Goal: Task Accomplishment & Management: Manage account settings

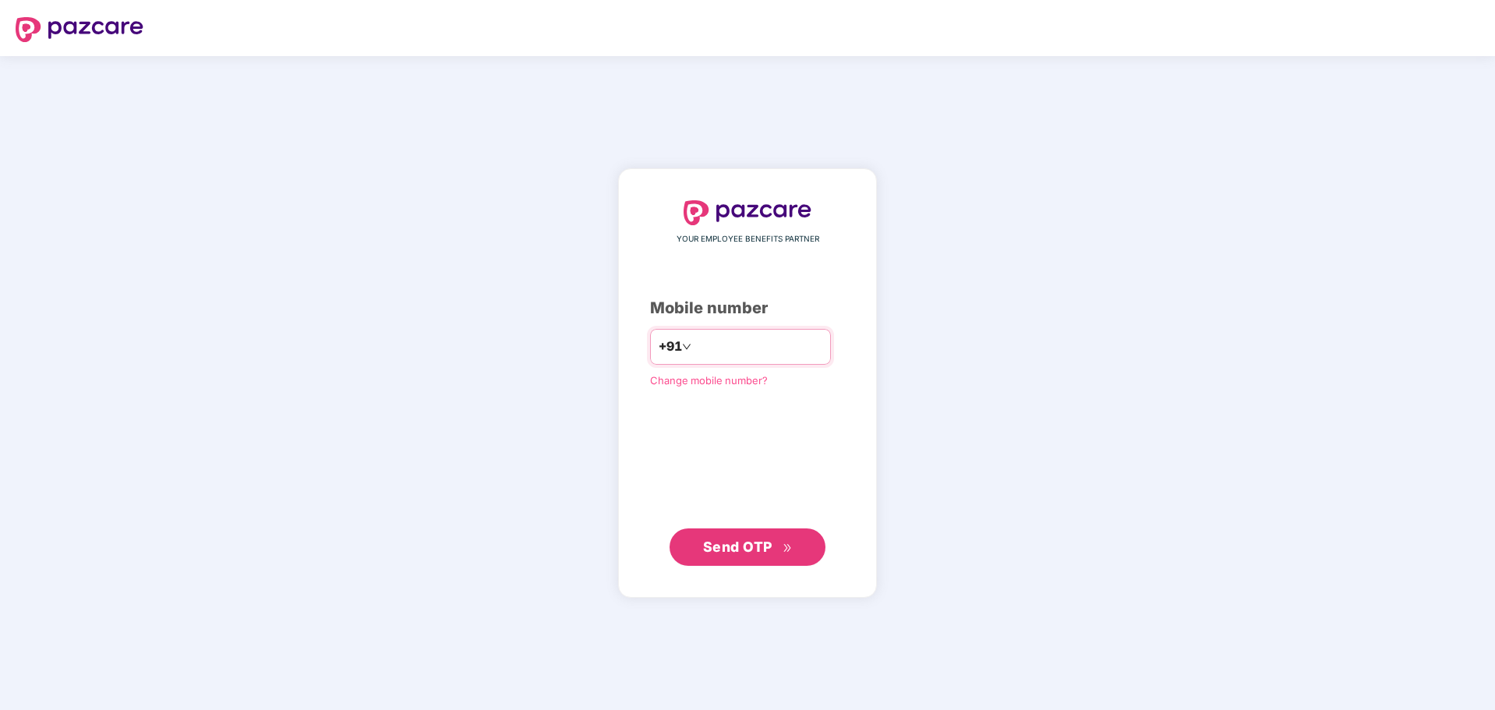
click at [722, 344] on input "number" at bounding box center [758, 346] width 128 height 25
type input "**********"
click at [722, 553] on span "Send OTP" at bounding box center [737, 546] width 69 height 16
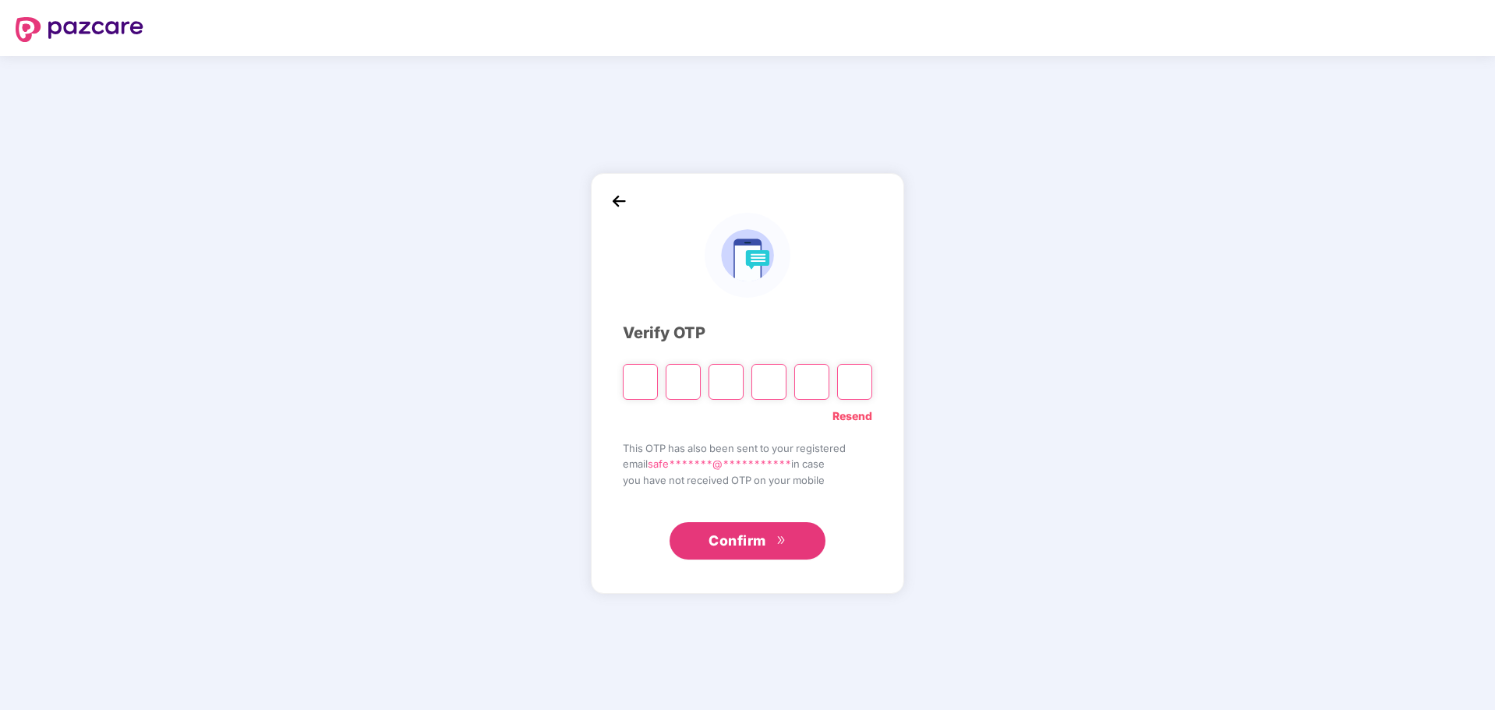
paste input "*"
type input "*"
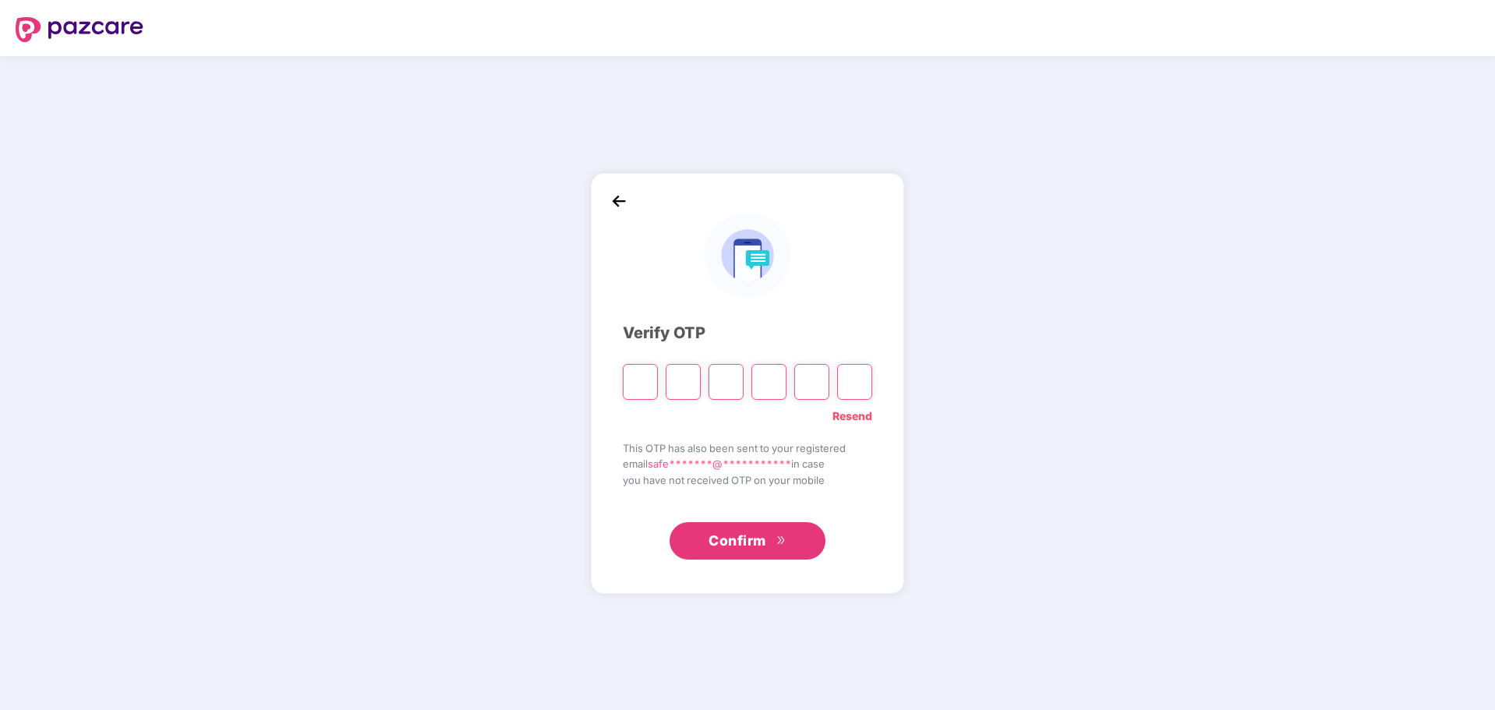
type input "*"
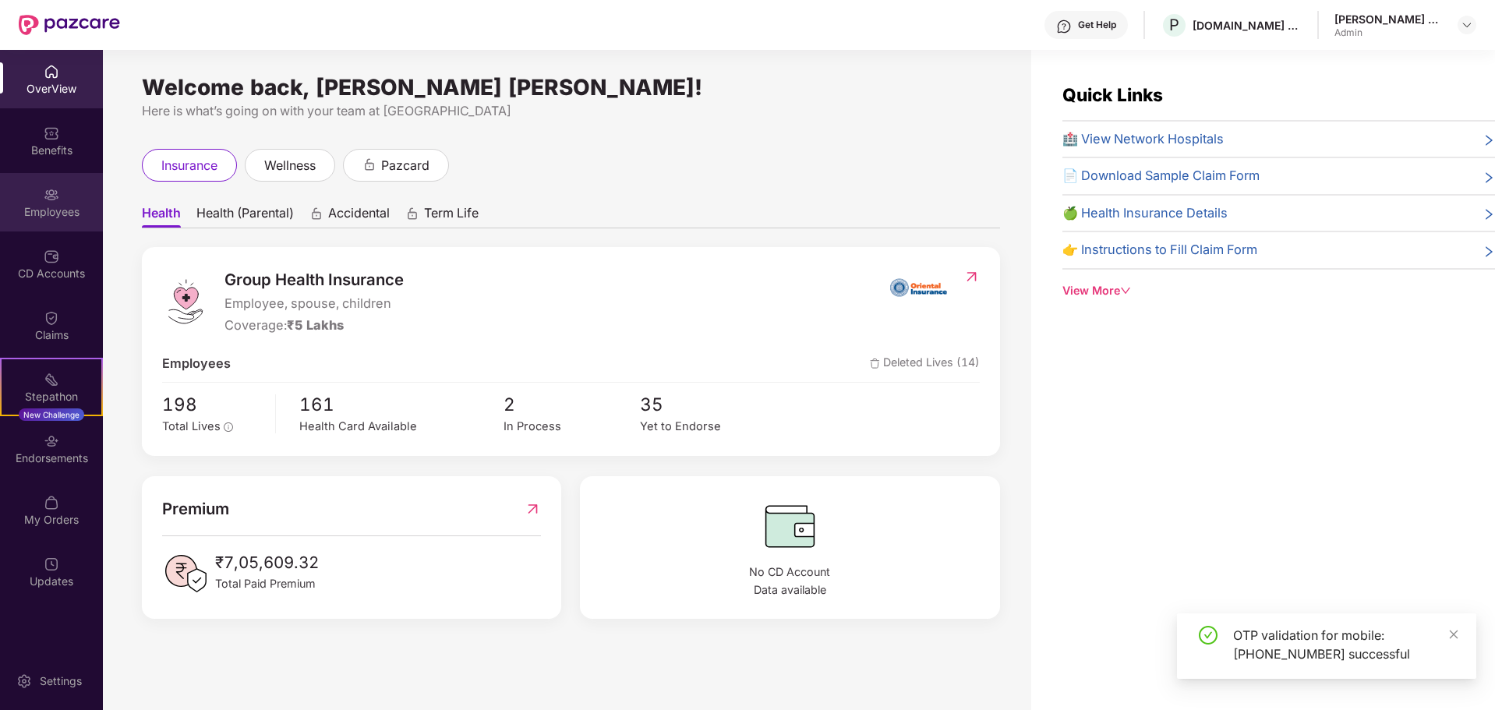
click at [61, 185] on div "Employees" at bounding box center [51, 202] width 103 height 58
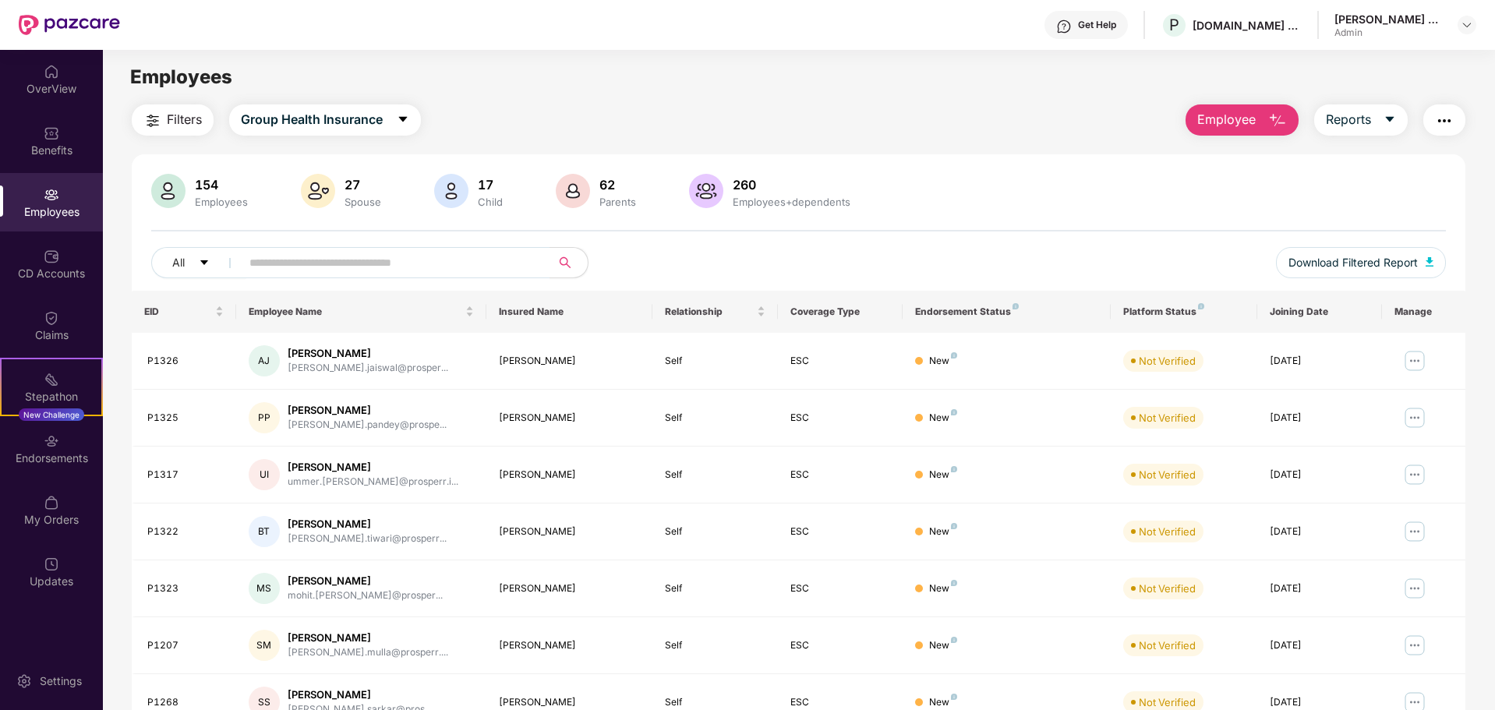
click at [1220, 125] on span "Employee" at bounding box center [1226, 119] width 58 height 19
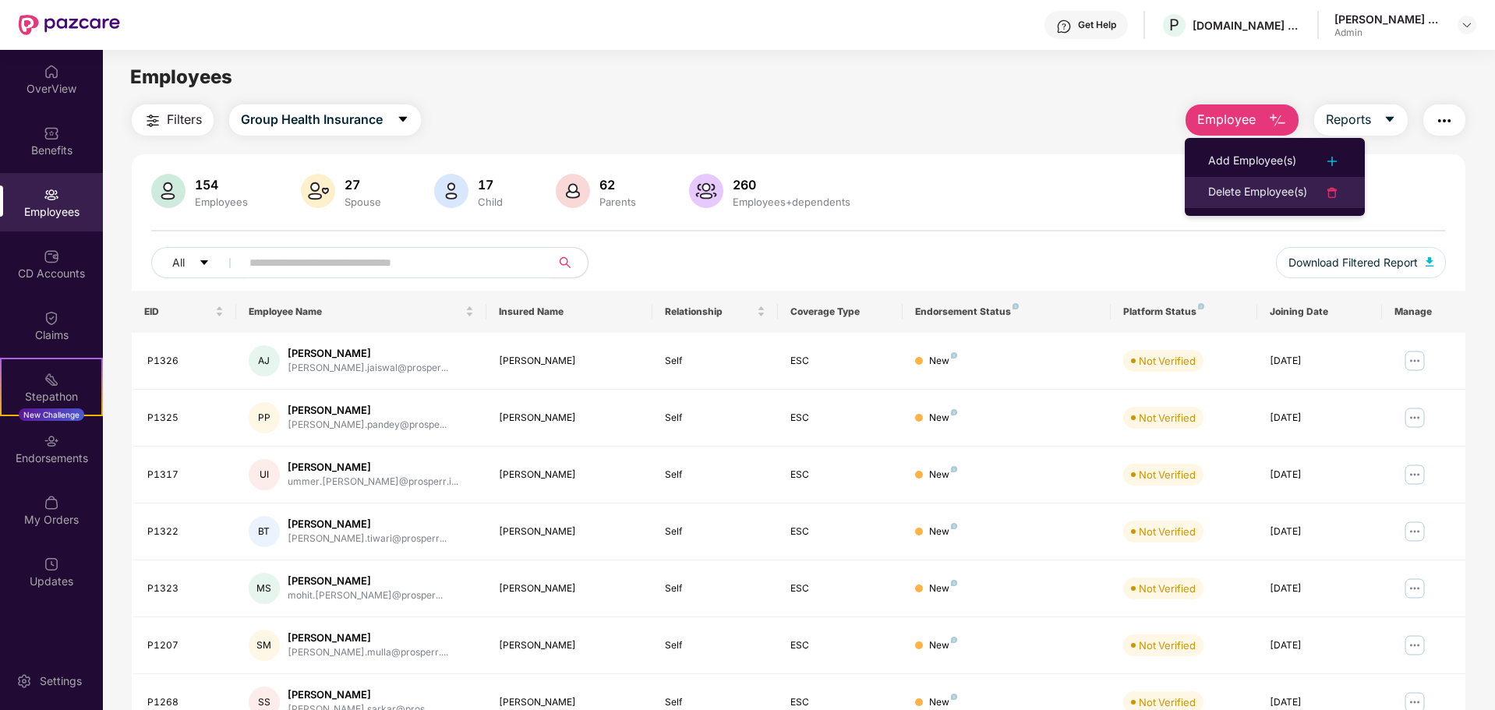
click at [1223, 192] on div "Delete Employee(s)" at bounding box center [1257, 192] width 99 height 19
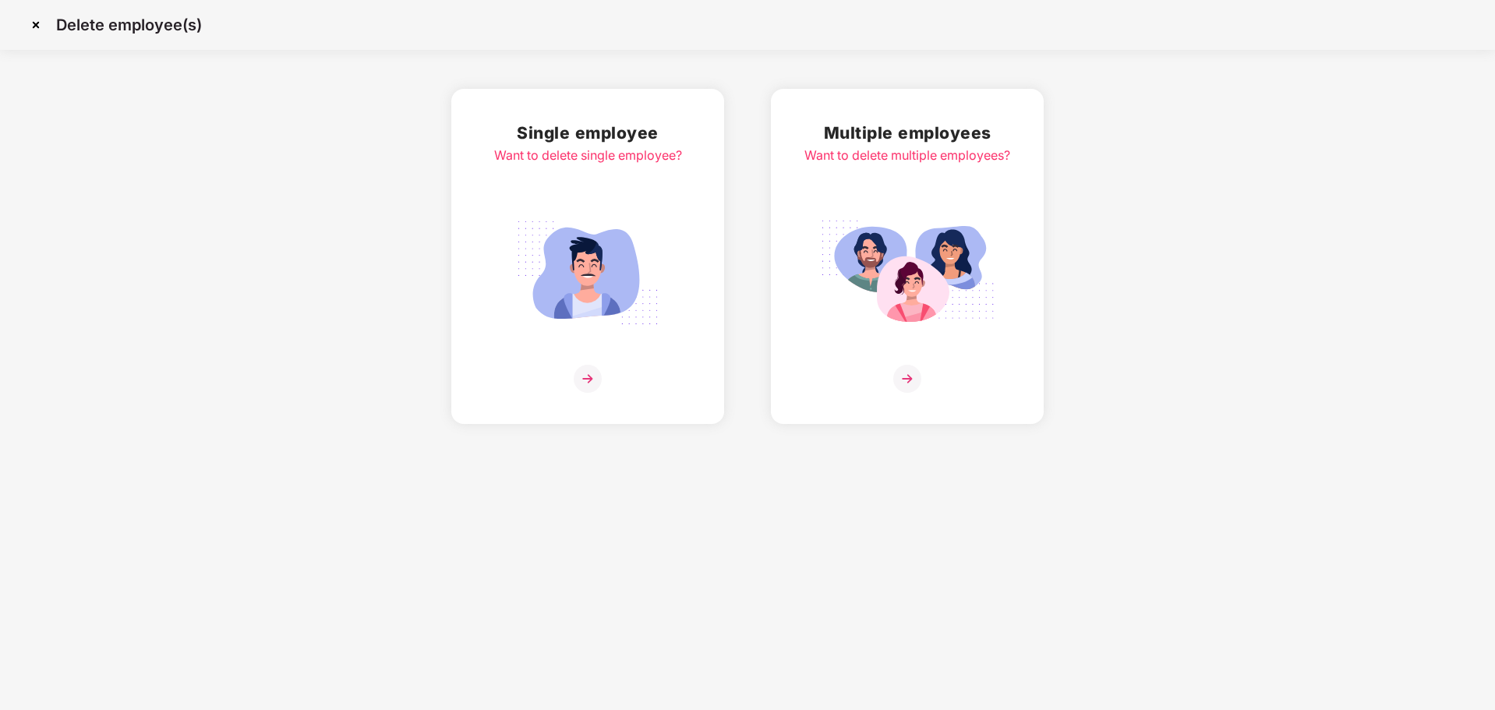
click at [628, 288] on img at bounding box center [587, 273] width 175 height 122
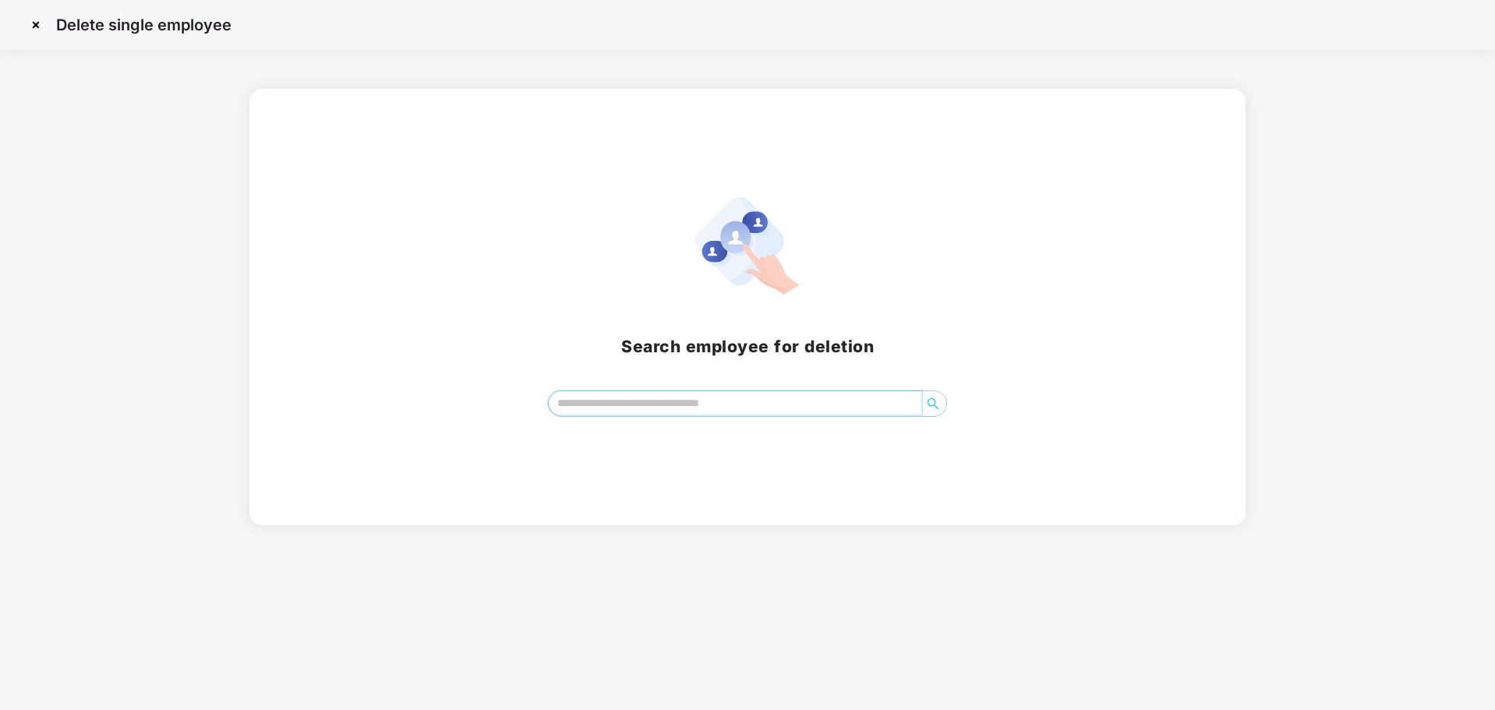
click at [667, 398] on input "search" at bounding box center [735, 402] width 373 height 23
paste input "*****"
type input "*****"
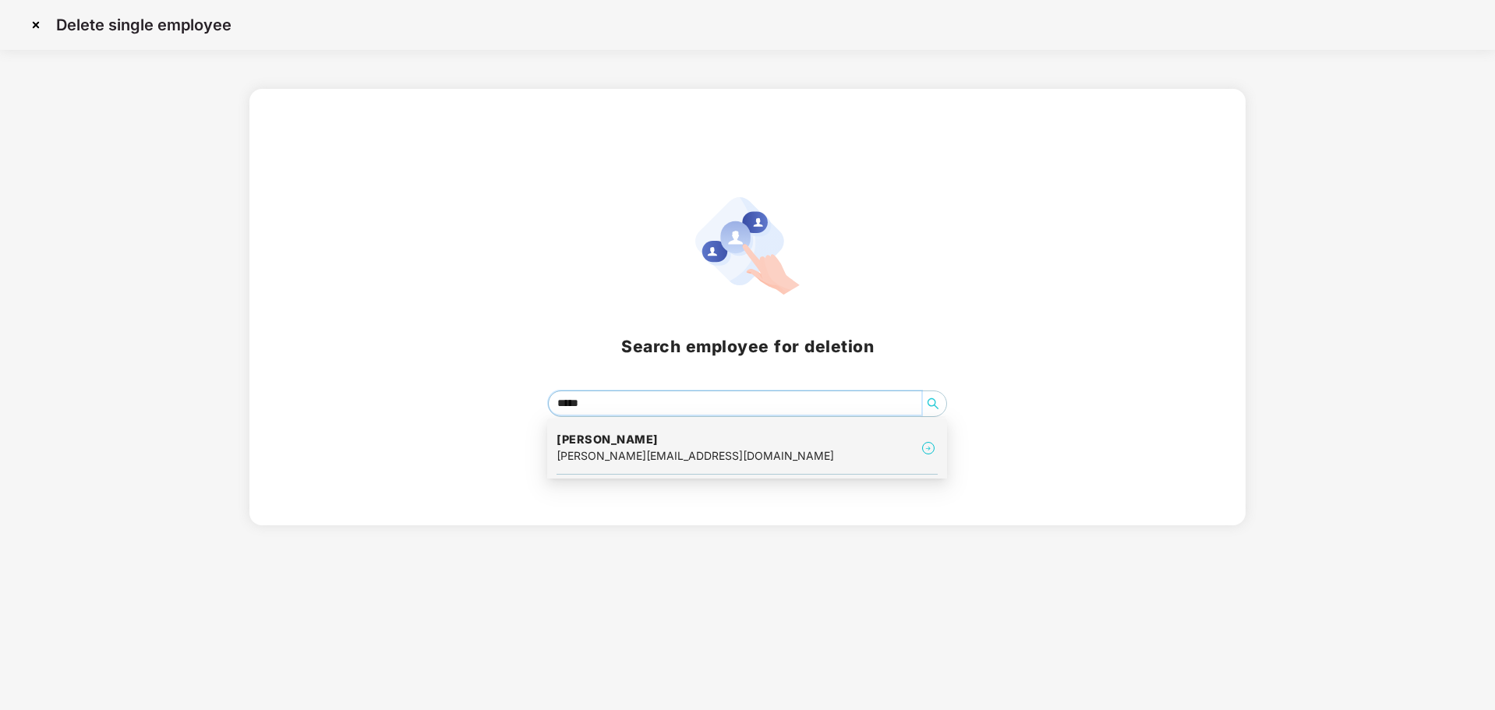
click at [591, 455] on div "julieo.caleb@prosperr.io" at bounding box center [694, 455] width 277 height 17
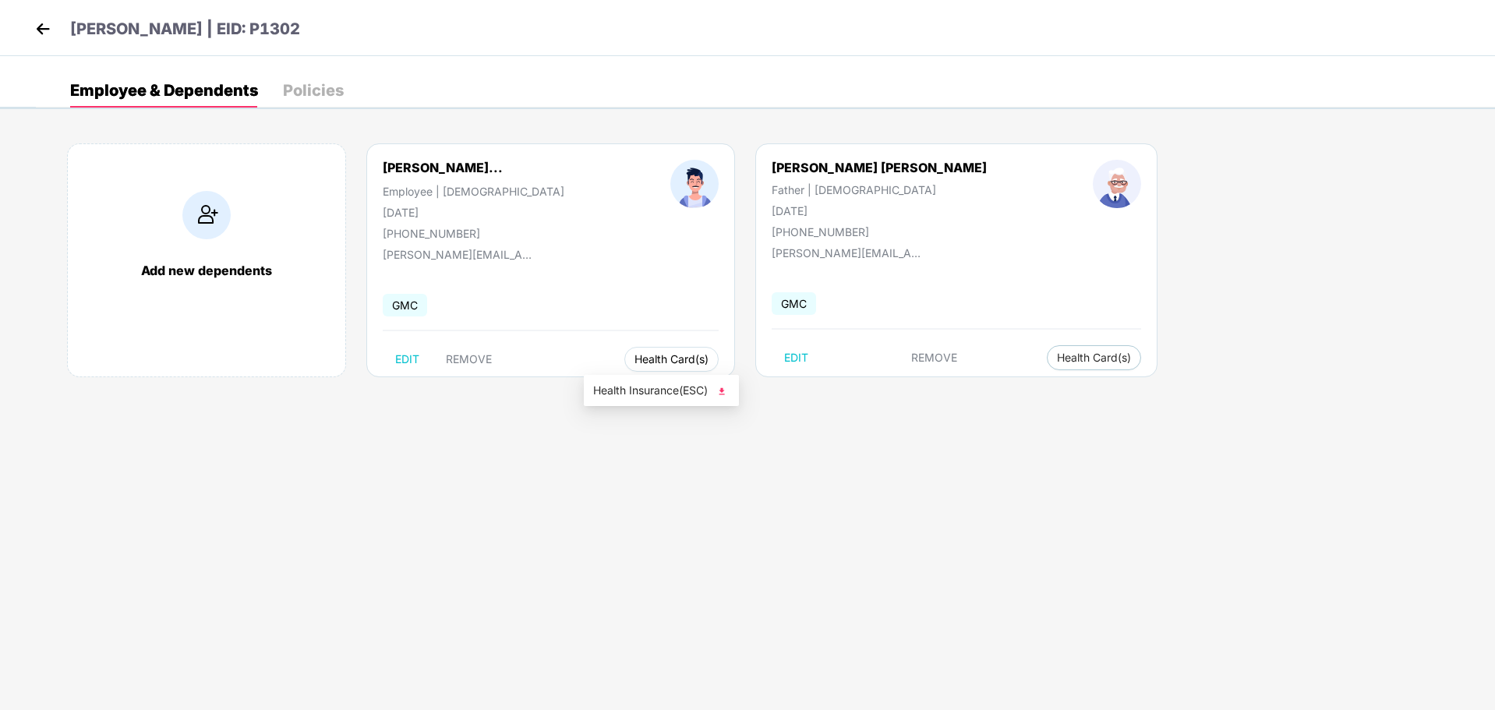
click at [634, 356] on span "Health Card(s)" at bounding box center [671, 359] width 74 height 8
click at [474, 398] on div "Add new dependents Julieo Gregory Caleb... Employee | Male 19 Dec 1991 +9190498…" at bounding box center [765, 268] width 1459 height 296
click at [464, 356] on span "REMOVE" at bounding box center [469, 359] width 46 height 12
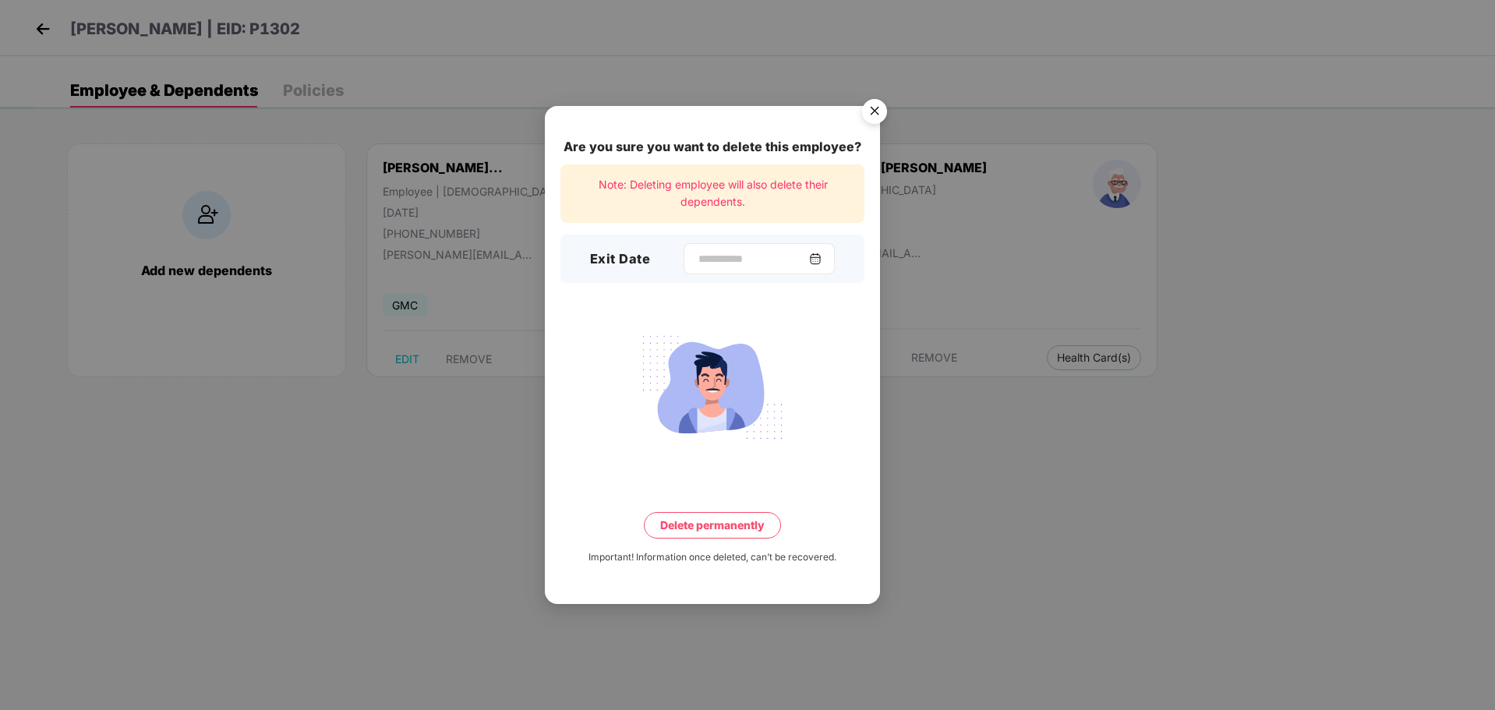
click at [821, 256] on img at bounding box center [815, 258] width 12 height 12
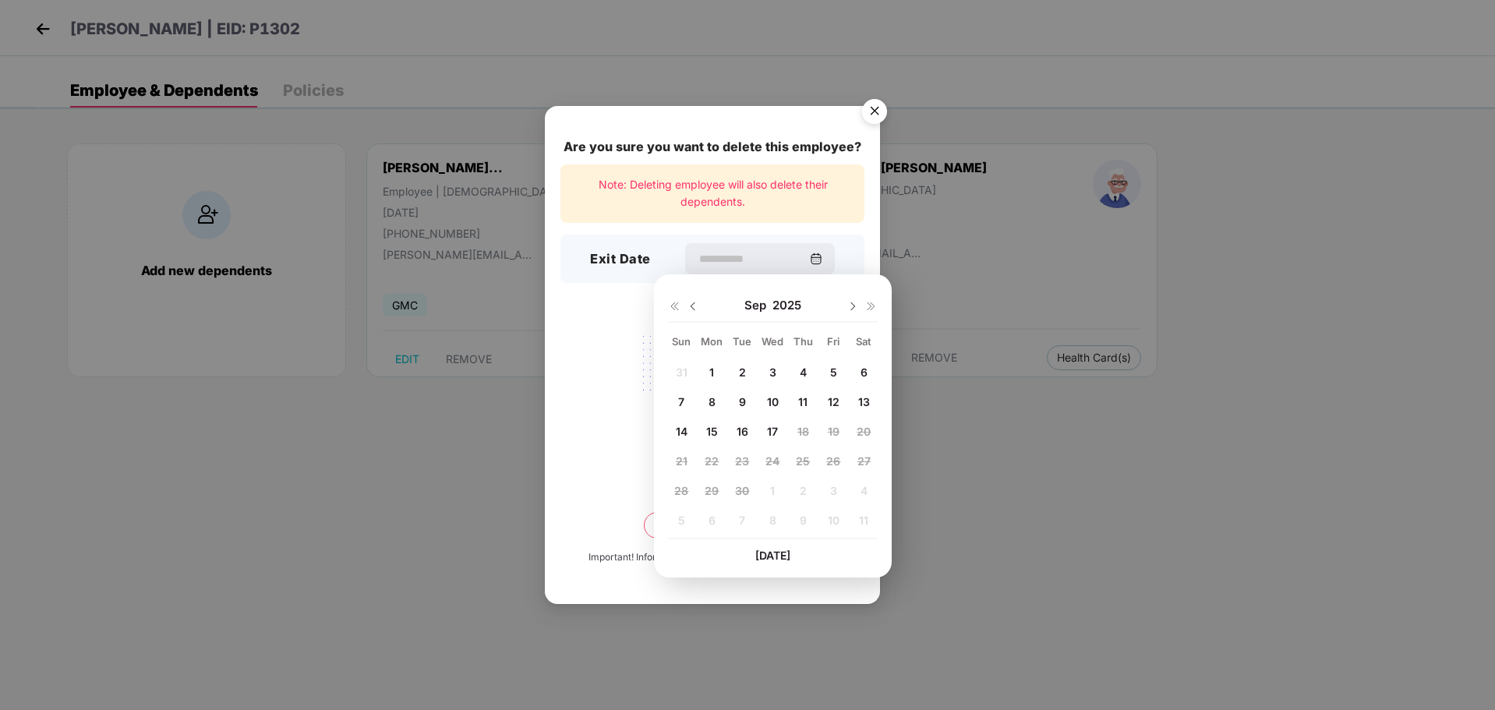
click at [691, 303] on img at bounding box center [693, 306] width 12 height 12
click at [772, 464] on span "20" at bounding box center [772, 460] width 14 height 13
type input "**********"
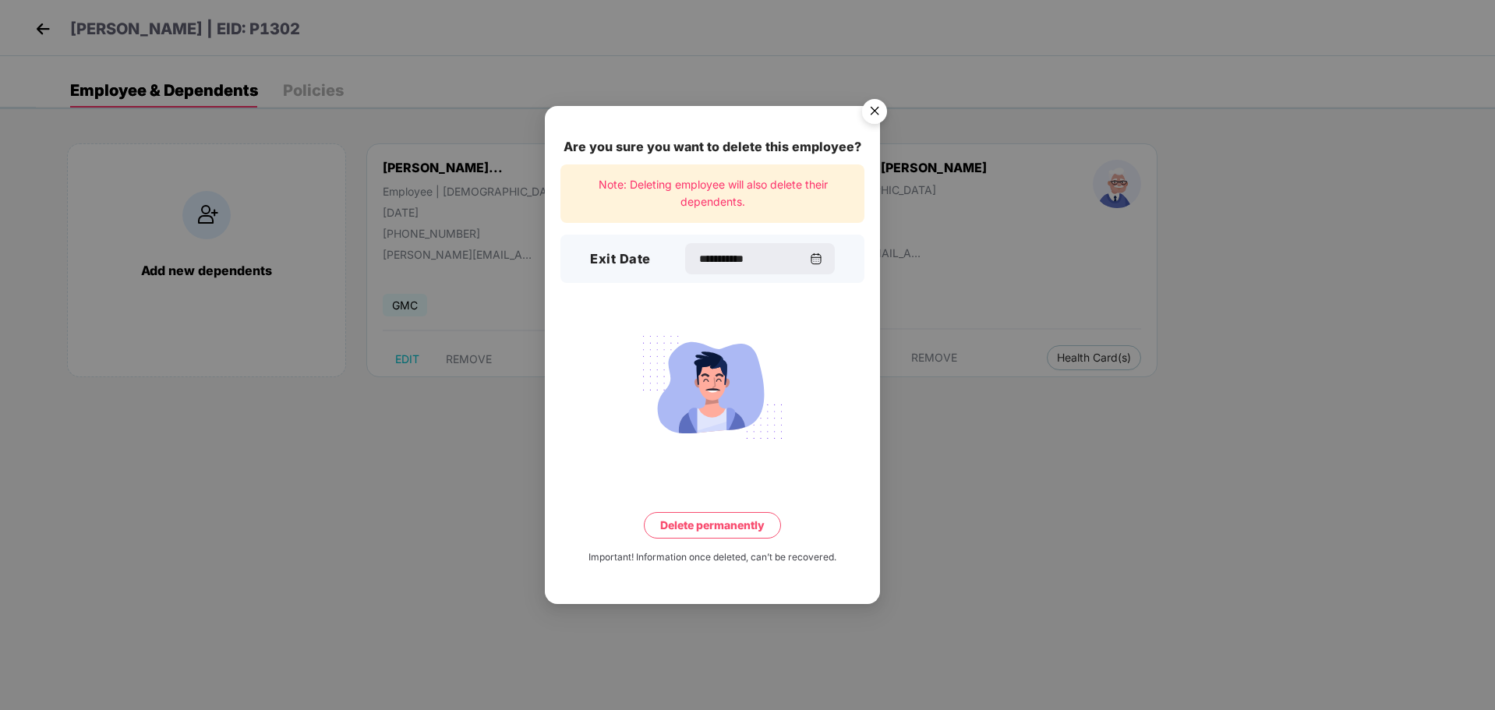
click at [699, 531] on button "Delete permanently" at bounding box center [712, 525] width 137 height 26
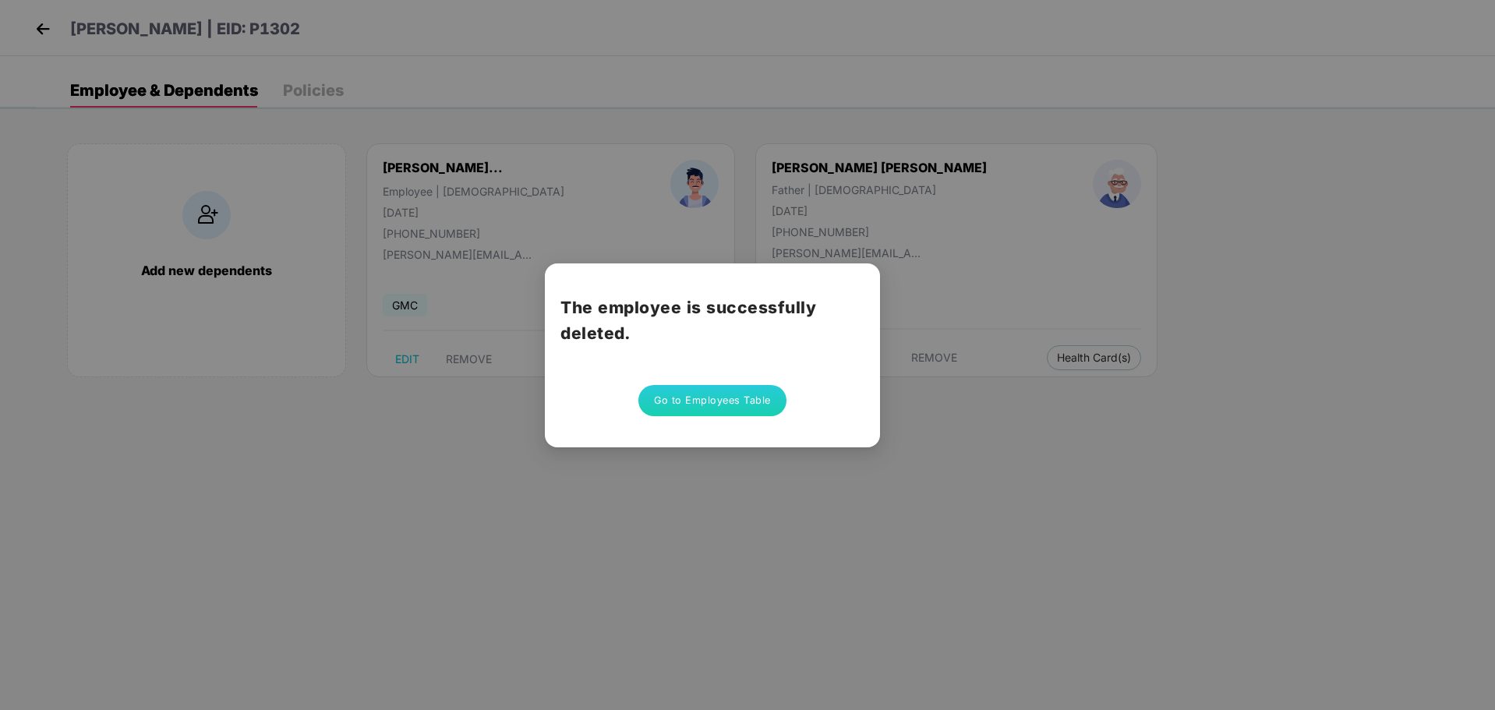
click at [743, 399] on button "Go to Employees Table" at bounding box center [712, 400] width 148 height 31
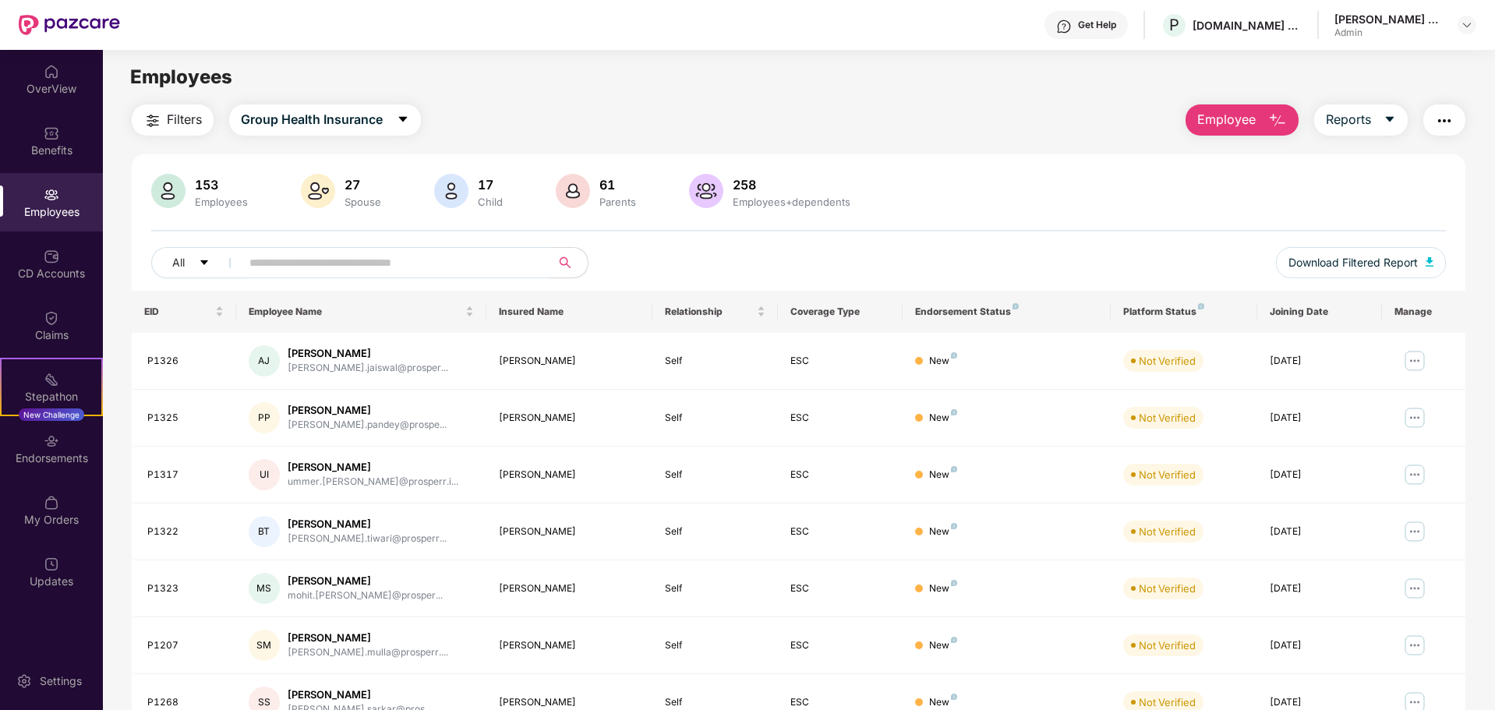
click at [1269, 117] on img "button" at bounding box center [1277, 120] width 19 height 19
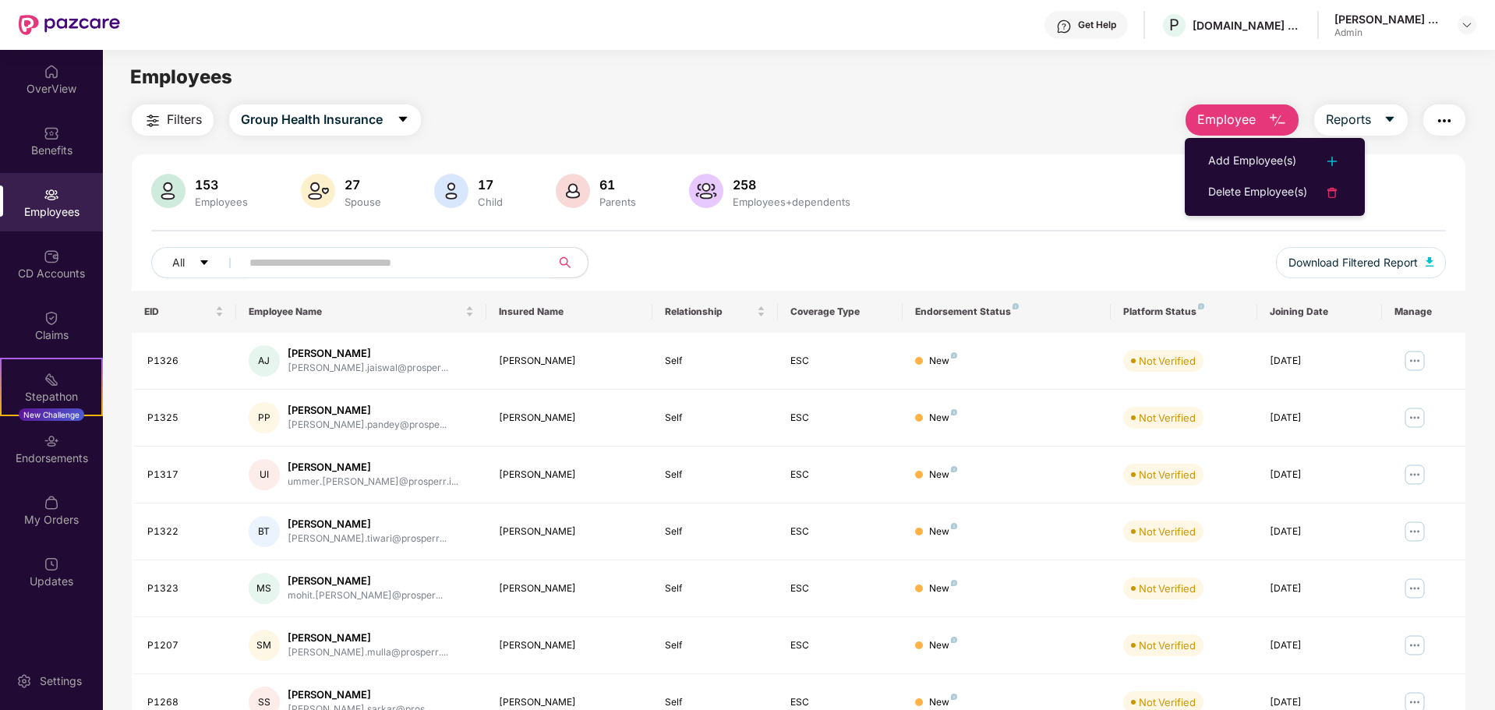
click at [291, 256] on input "text" at bounding box center [389, 262] width 280 height 23
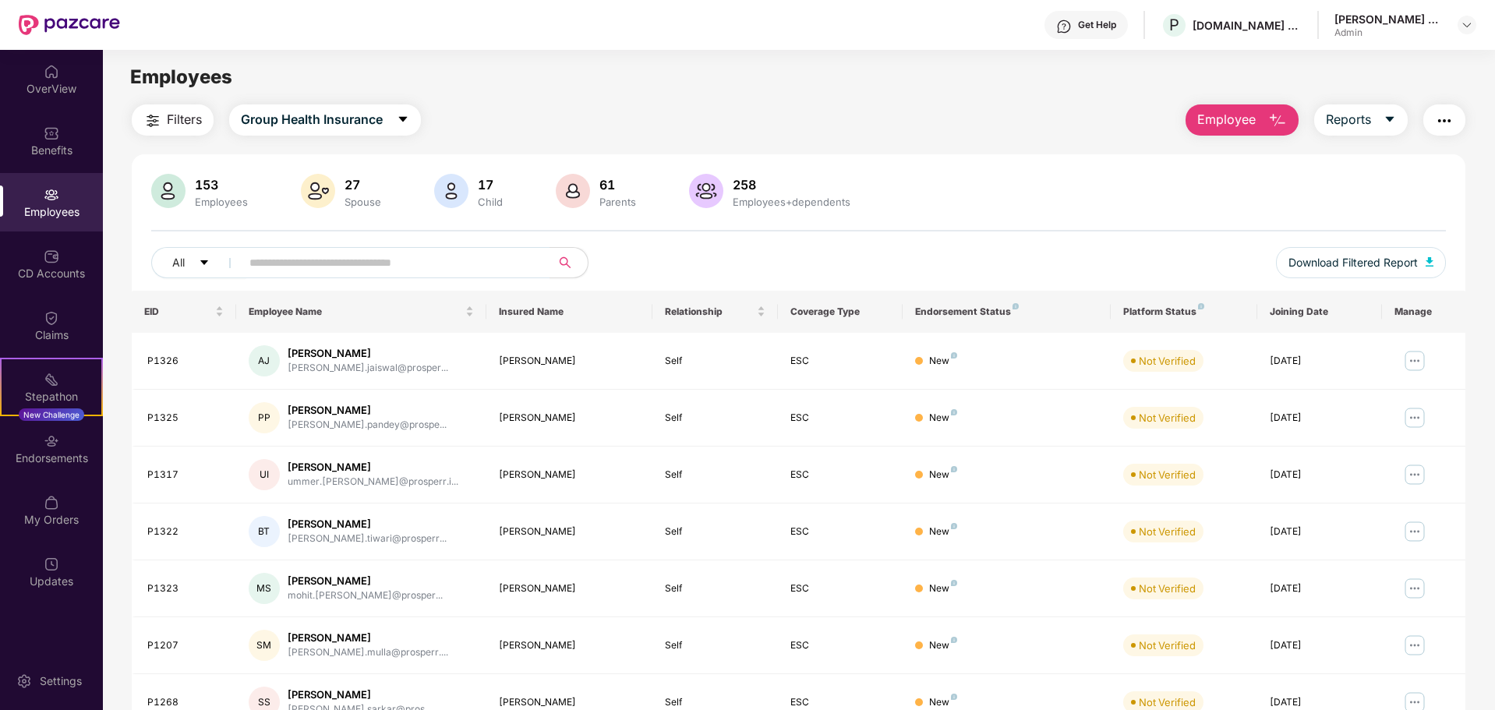
click at [1235, 115] on span "Employee" at bounding box center [1226, 119] width 58 height 19
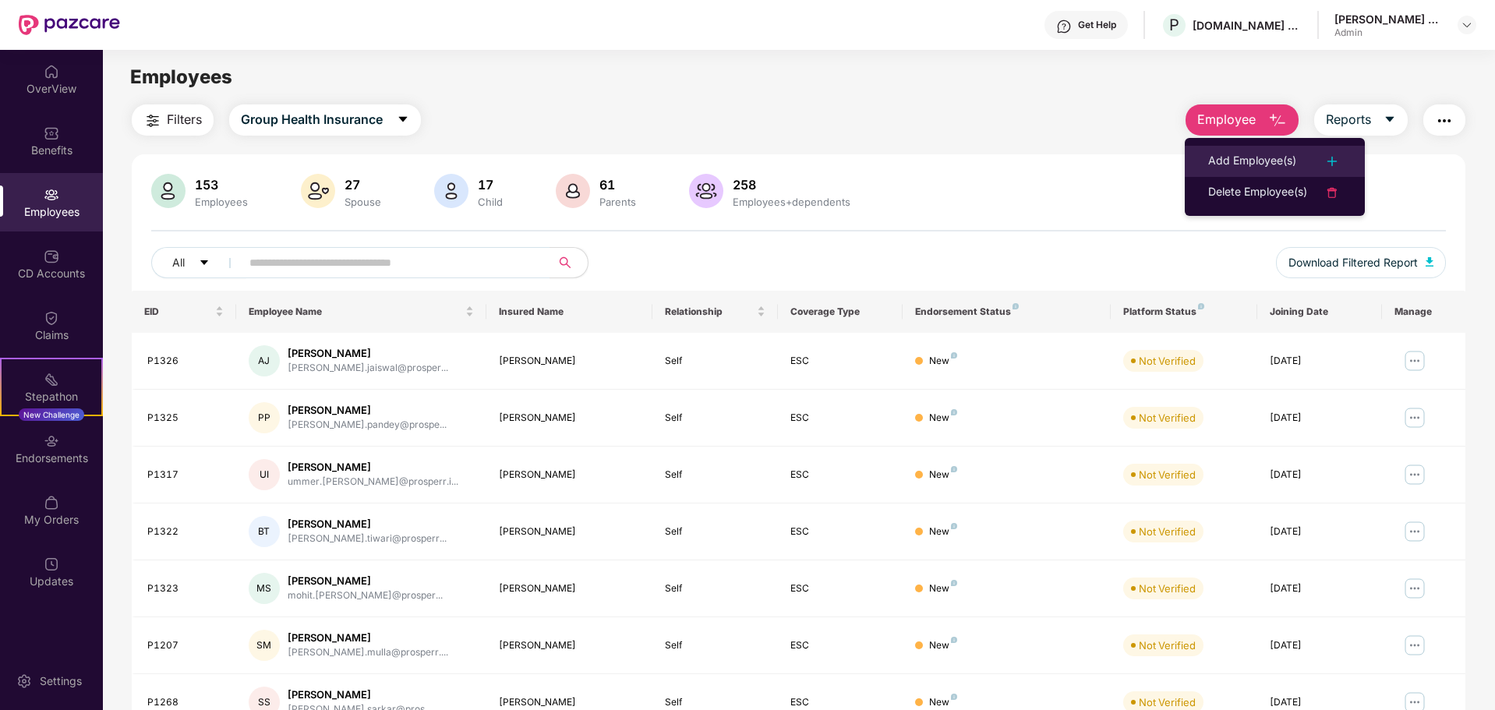
click at [1231, 154] on div "Add Employee(s)" at bounding box center [1252, 161] width 88 height 19
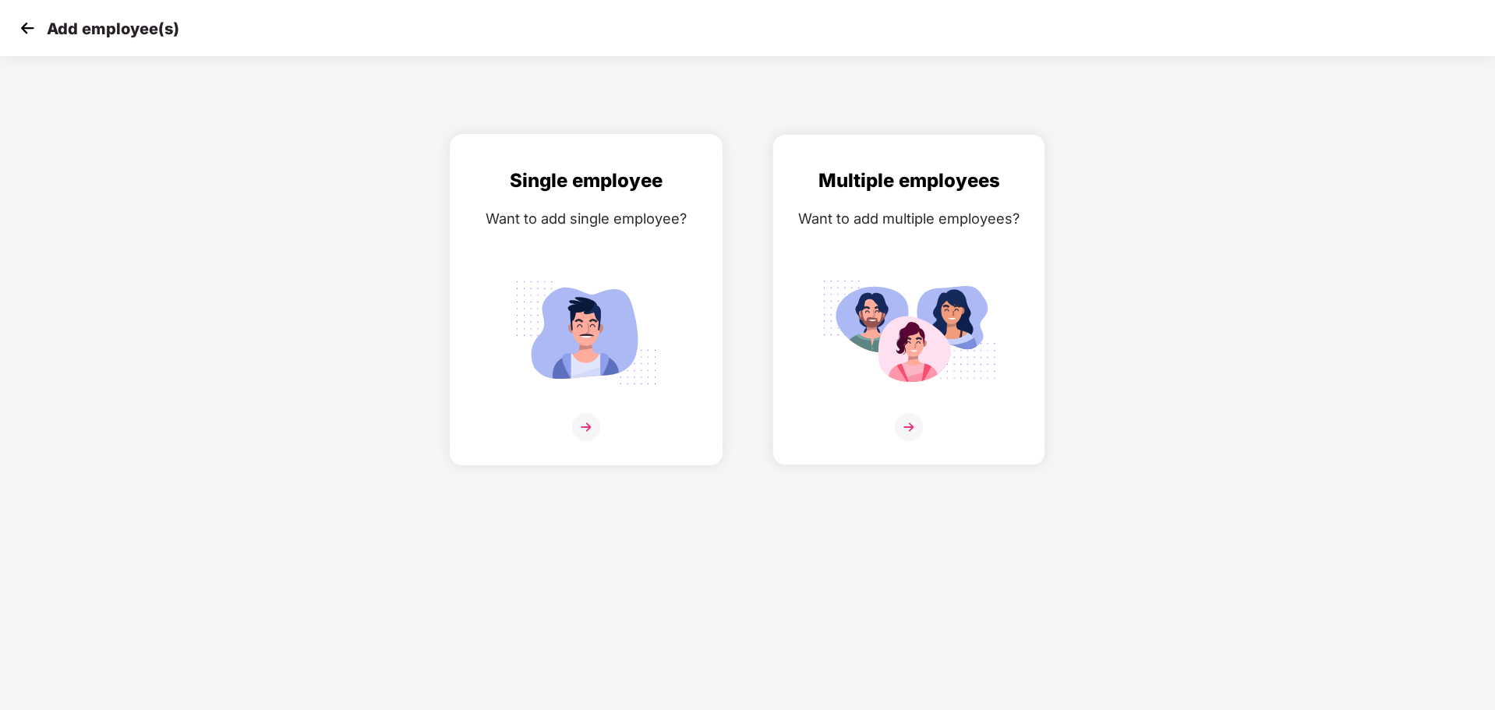
click at [644, 319] on img at bounding box center [586, 333] width 175 height 122
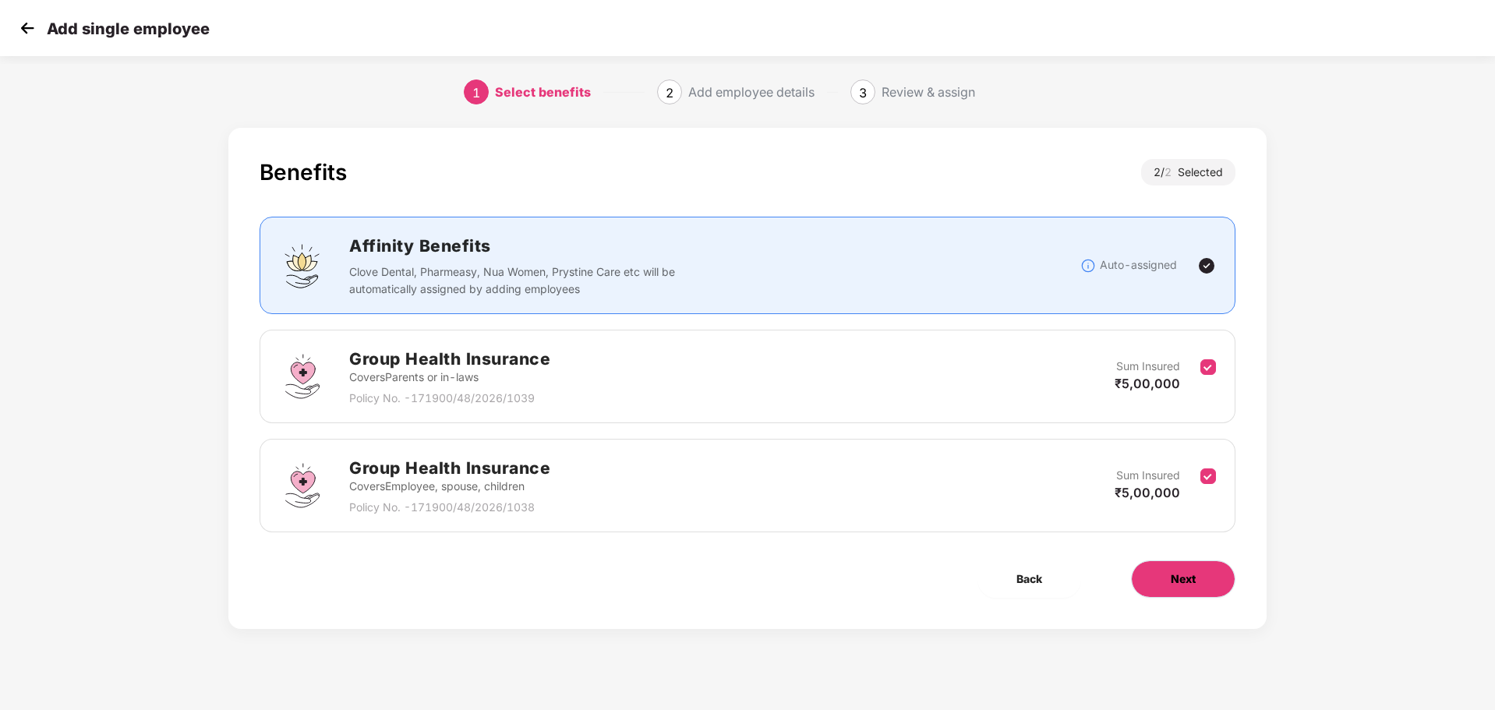
click at [1160, 568] on button "Next" at bounding box center [1183, 578] width 104 height 37
